Goal: Download file/media

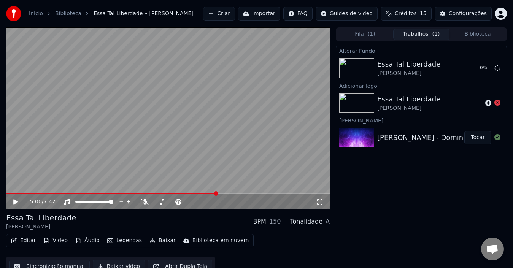
scroll to position [8, 0]
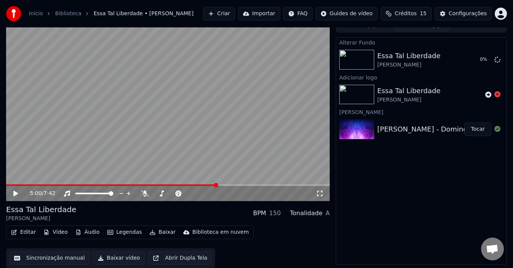
click at [105, 257] on button "Baixar vídeo" at bounding box center [119, 259] width 52 height 14
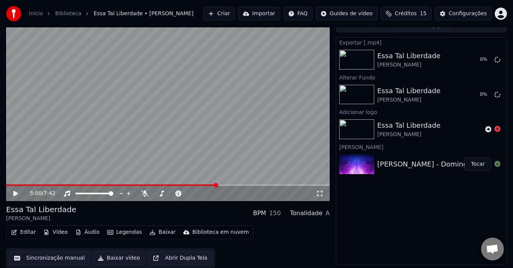
click at [118, 258] on button "Baixar vídeo" at bounding box center [119, 259] width 52 height 14
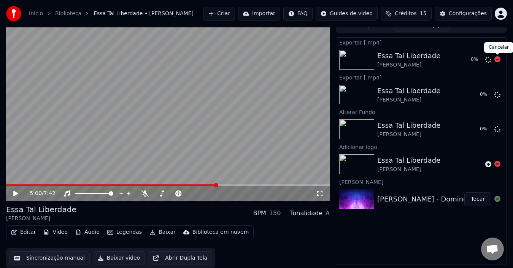
click at [498, 60] on icon at bounding box center [498, 59] width 6 height 6
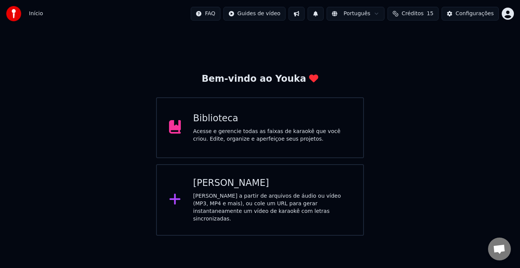
click at [282, 127] on div "Biblioteca Acesse e gerencie todas as faixas de karaokê que você criou. Edite, …" at bounding box center [272, 128] width 158 height 30
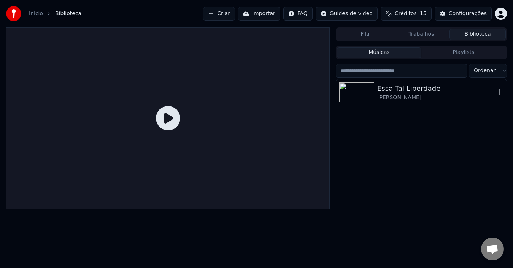
click at [457, 98] on div "[PERSON_NAME]" at bounding box center [437, 98] width 119 height 8
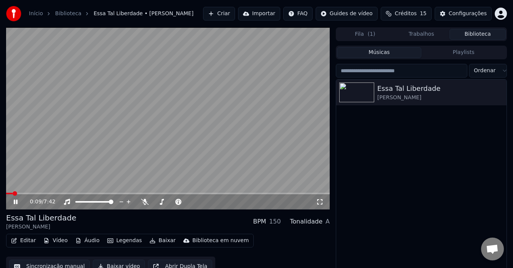
click at [16, 200] on icon at bounding box center [16, 202] width 4 height 5
click at [113, 265] on button "Baixar vídeo" at bounding box center [119, 267] width 52 height 14
